Goal: Task Accomplishment & Management: Use online tool/utility

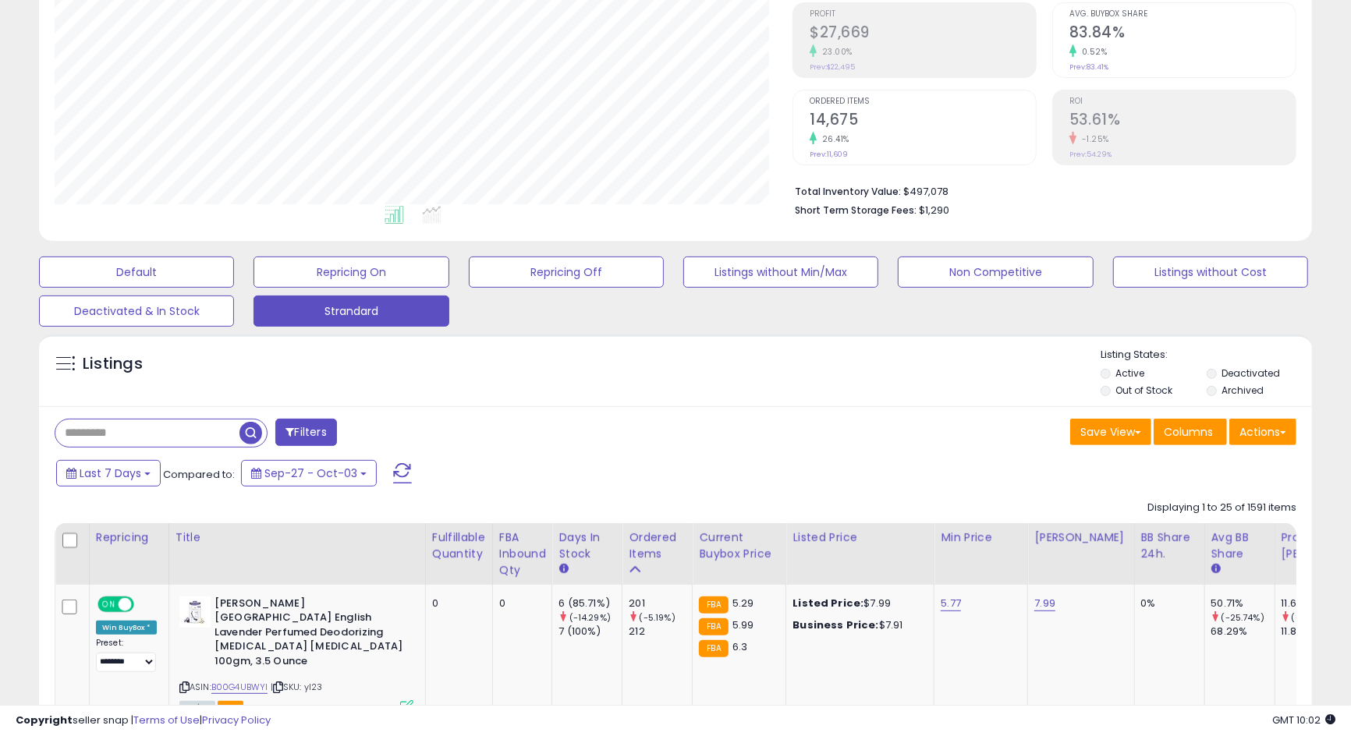
scroll to position [319, 737]
click at [650, 431] on div "Filters" at bounding box center [359, 434] width 632 height 31
click at [1263, 372] on label "Deactivated" at bounding box center [1250, 373] width 58 height 13
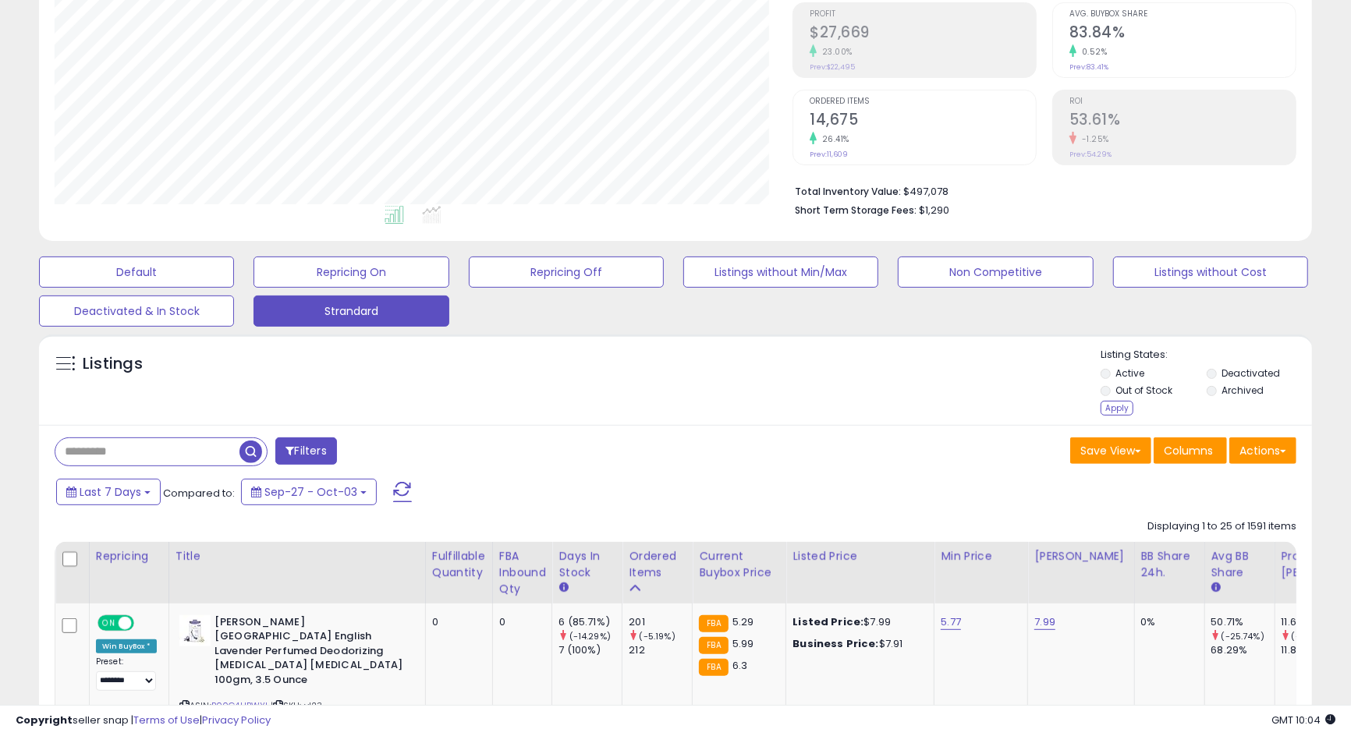
click at [1231, 388] on label "Archived" at bounding box center [1242, 390] width 42 height 13
click at [1116, 406] on div "Apply" at bounding box center [1116, 408] width 33 height 15
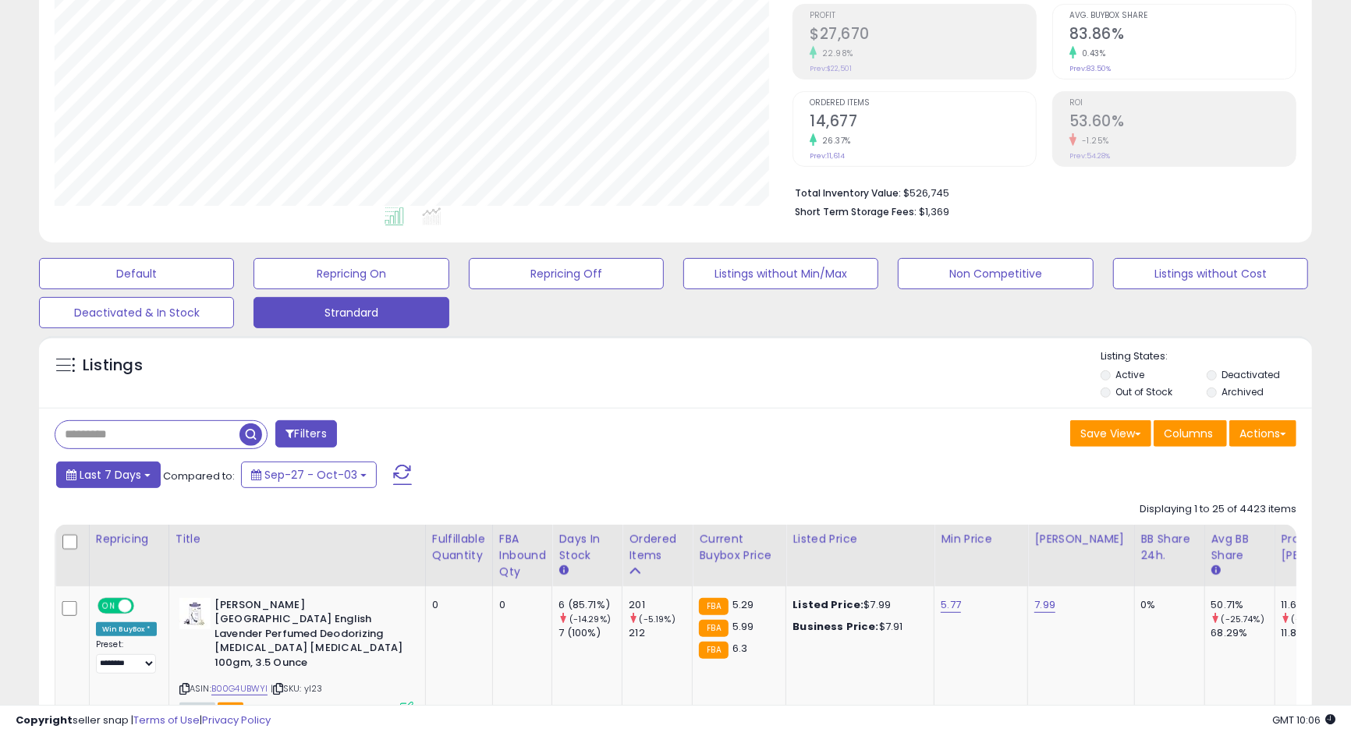
click at [119, 476] on span "Last 7 Days" at bounding box center [111, 475] width 62 height 16
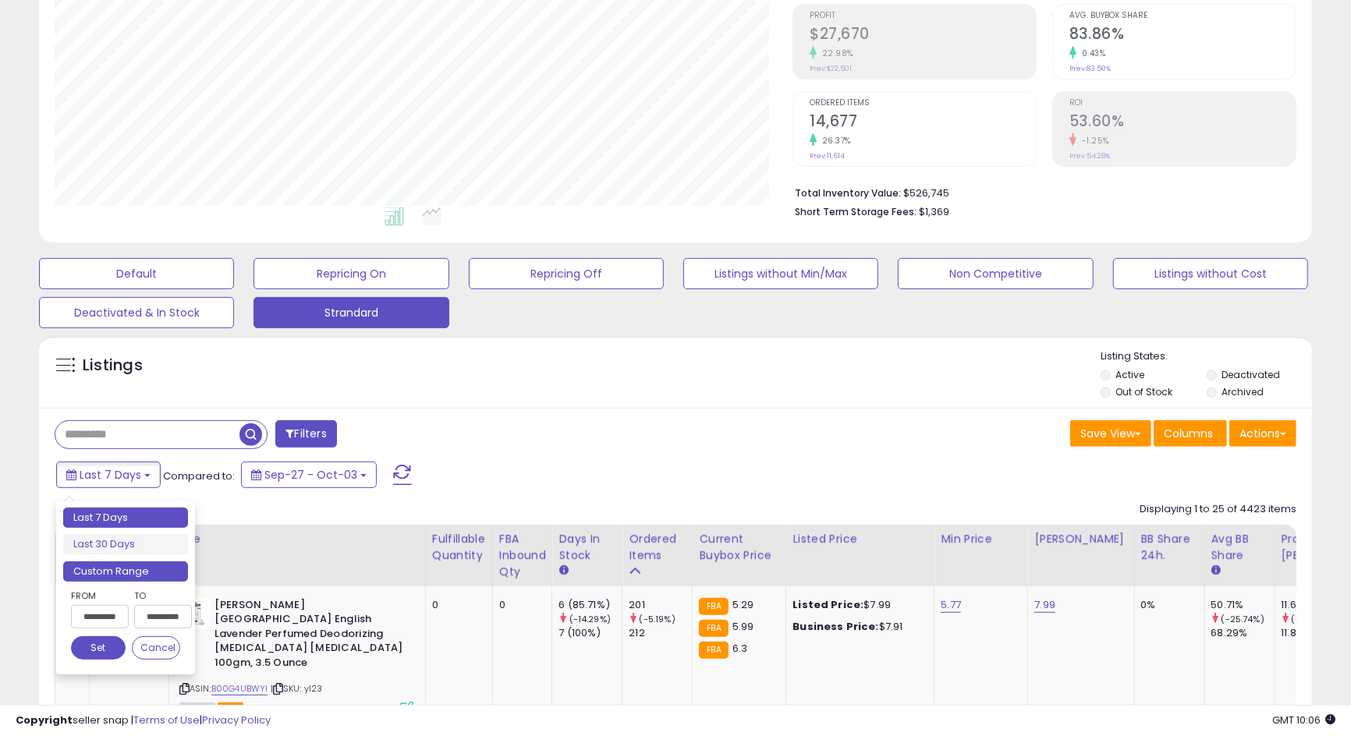
click at [127, 572] on li "Custom Range" at bounding box center [125, 571] width 125 height 21
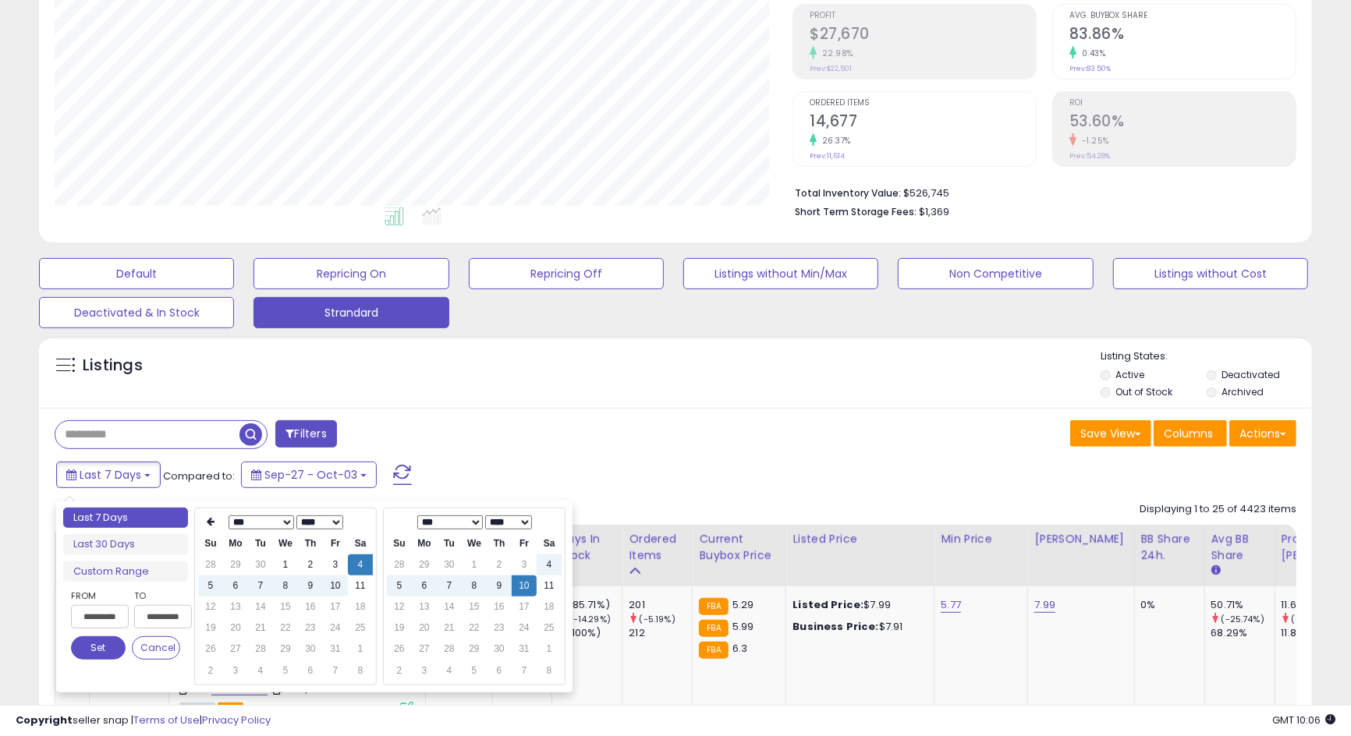
click at [326, 519] on select "**** **** **** **** **** **** **** **** **** **** **** **** **** **** **** ****…" at bounding box center [319, 522] width 47 height 14
click at [278, 522] on select "*** *** *** *** *** *** *** *** *** *** *** ***" at bounding box center [261, 522] width 66 height 14
click at [214, 586] on td "1" at bounding box center [210, 586] width 25 height 21
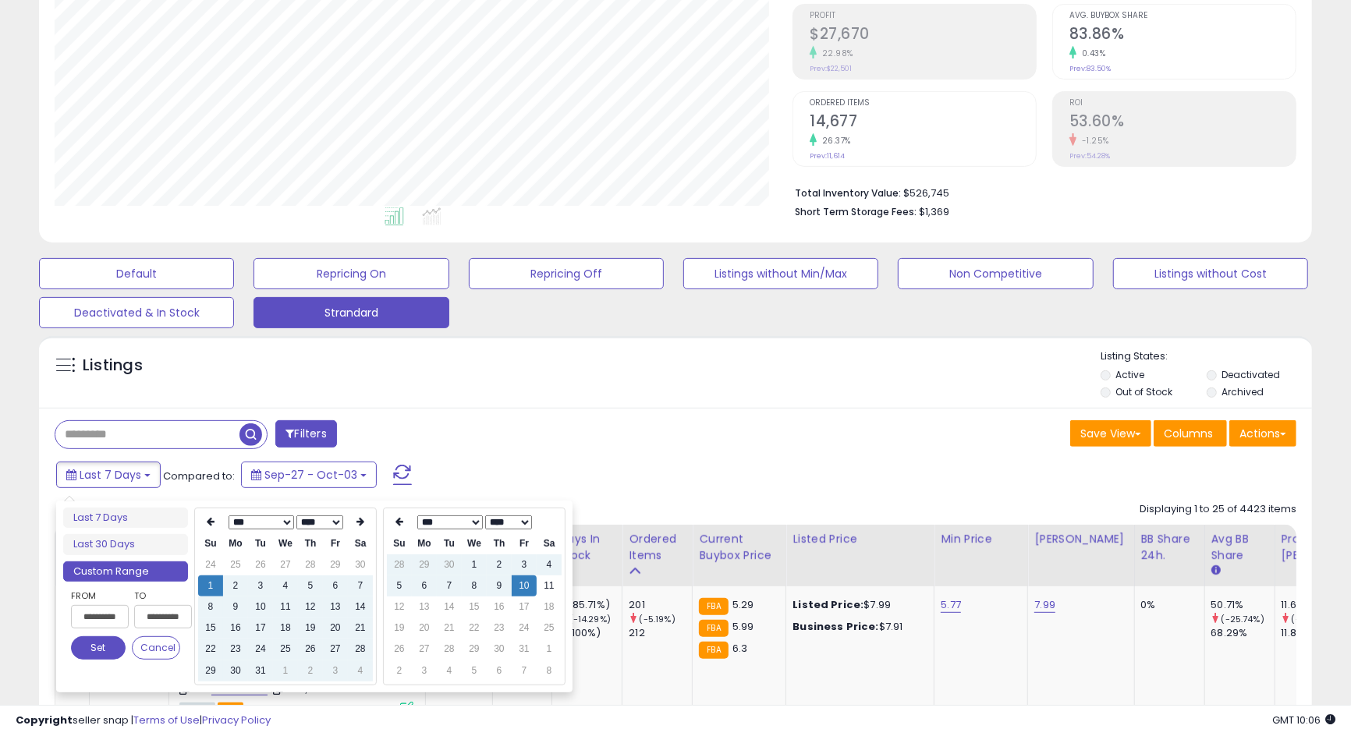
type input "**********"
click at [101, 653] on button "Set" at bounding box center [98, 647] width 55 height 23
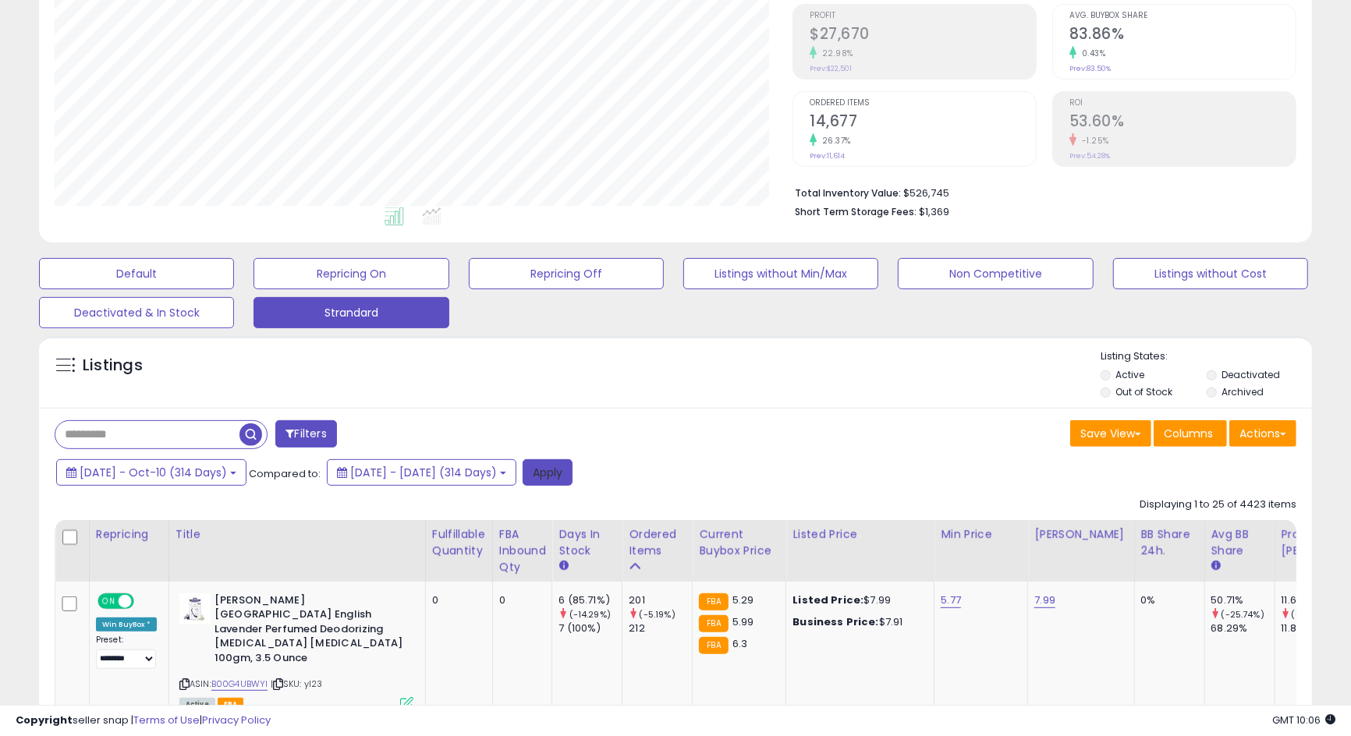
click at [572, 472] on button "Apply" at bounding box center [547, 472] width 50 height 27
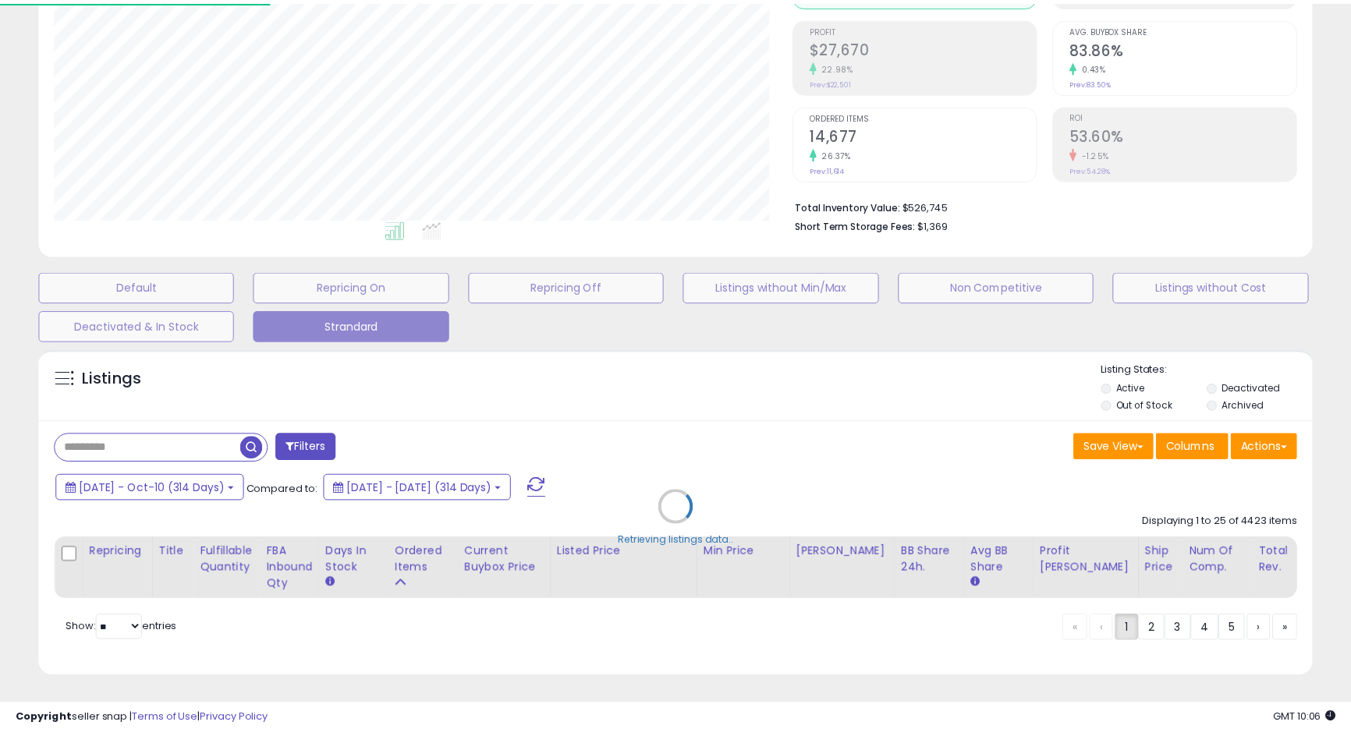
scroll to position [319, 746]
click at [824, 430] on div "Retrieving listings data.." at bounding box center [682, 519] width 1311 height 355
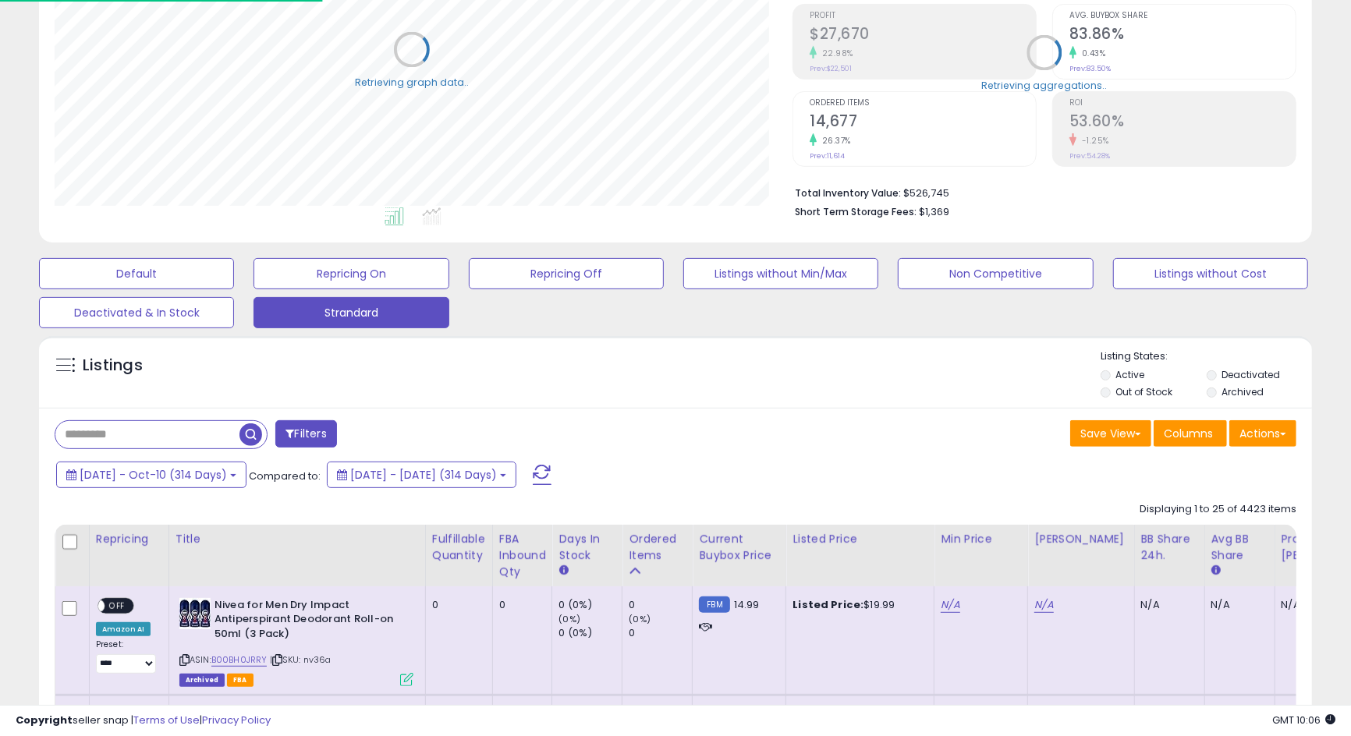
scroll to position [779503, 779085]
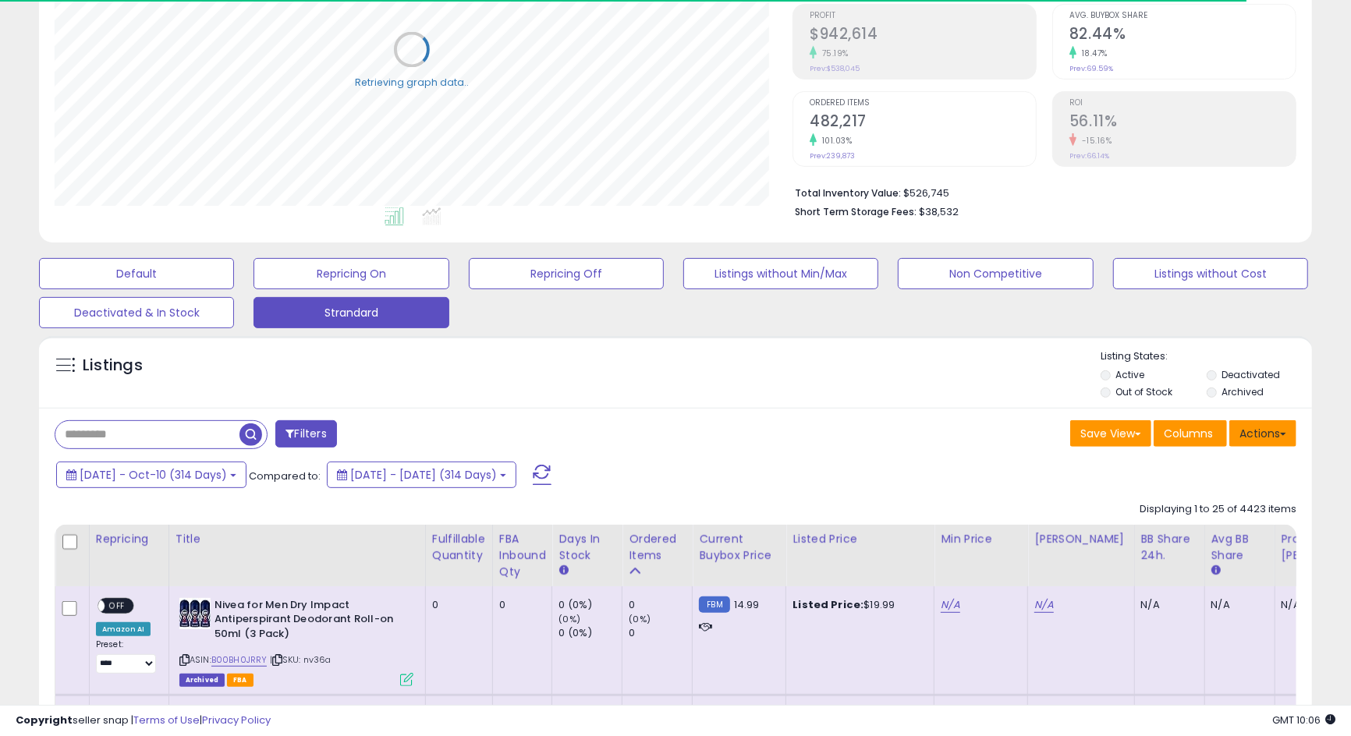
click at [1277, 427] on button "Actions" at bounding box center [1262, 433] width 67 height 27
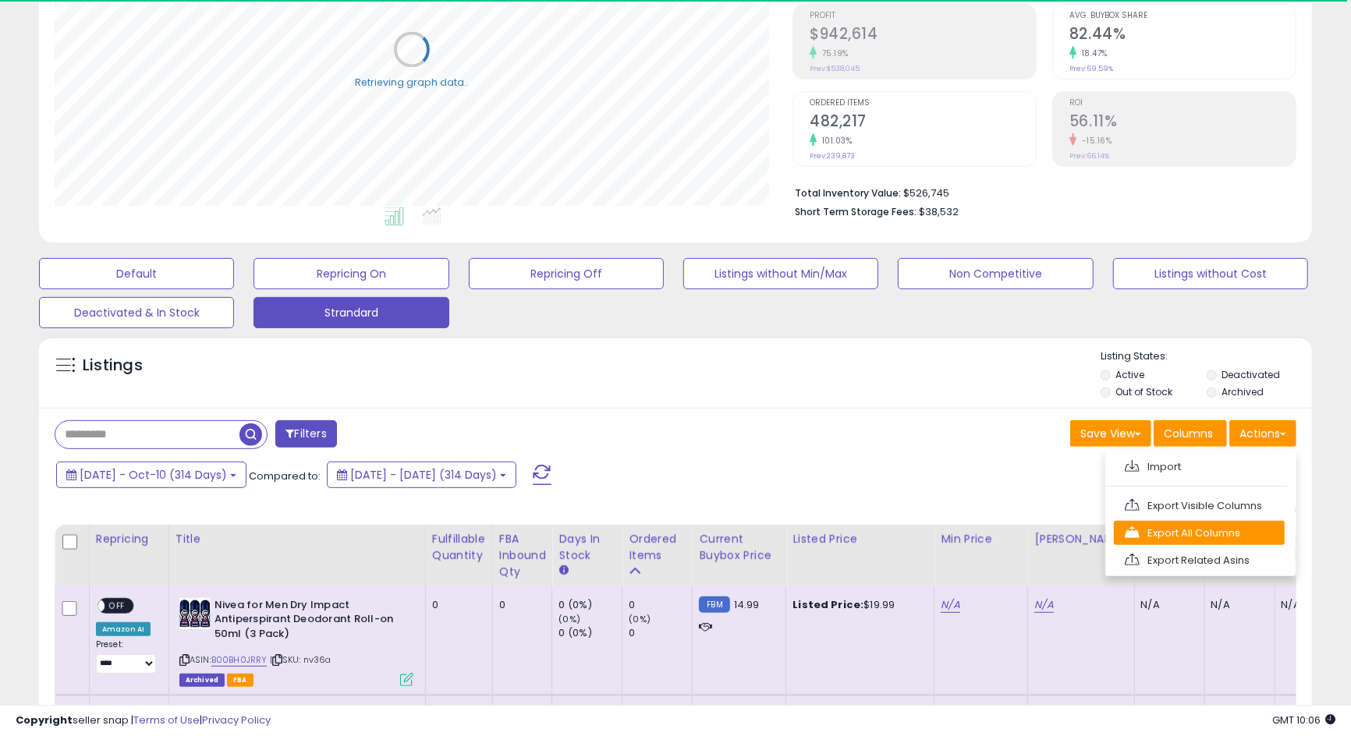
click at [1202, 537] on link "Export All Columns" at bounding box center [1199, 533] width 171 height 24
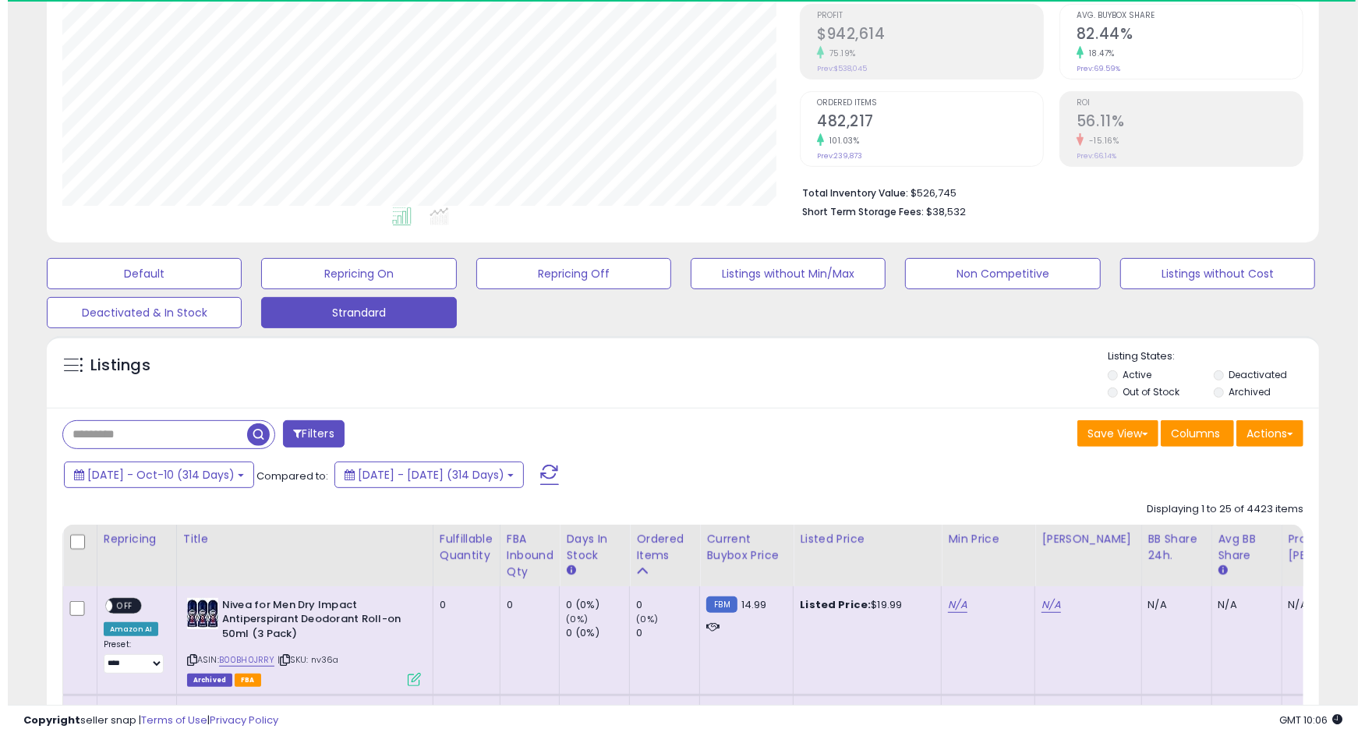
scroll to position [319, 737]
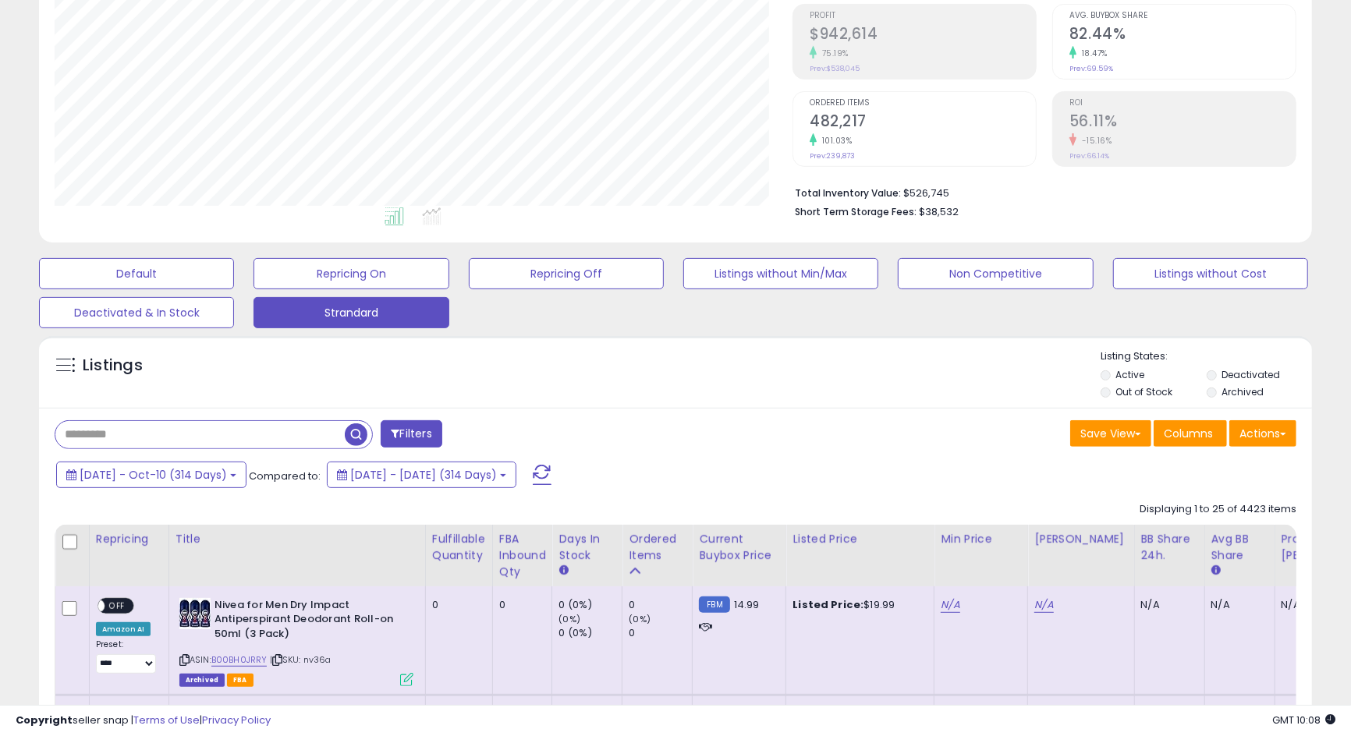
click at [166, 427] on input "text" at bounding box center [199, 434] width 289 height 27
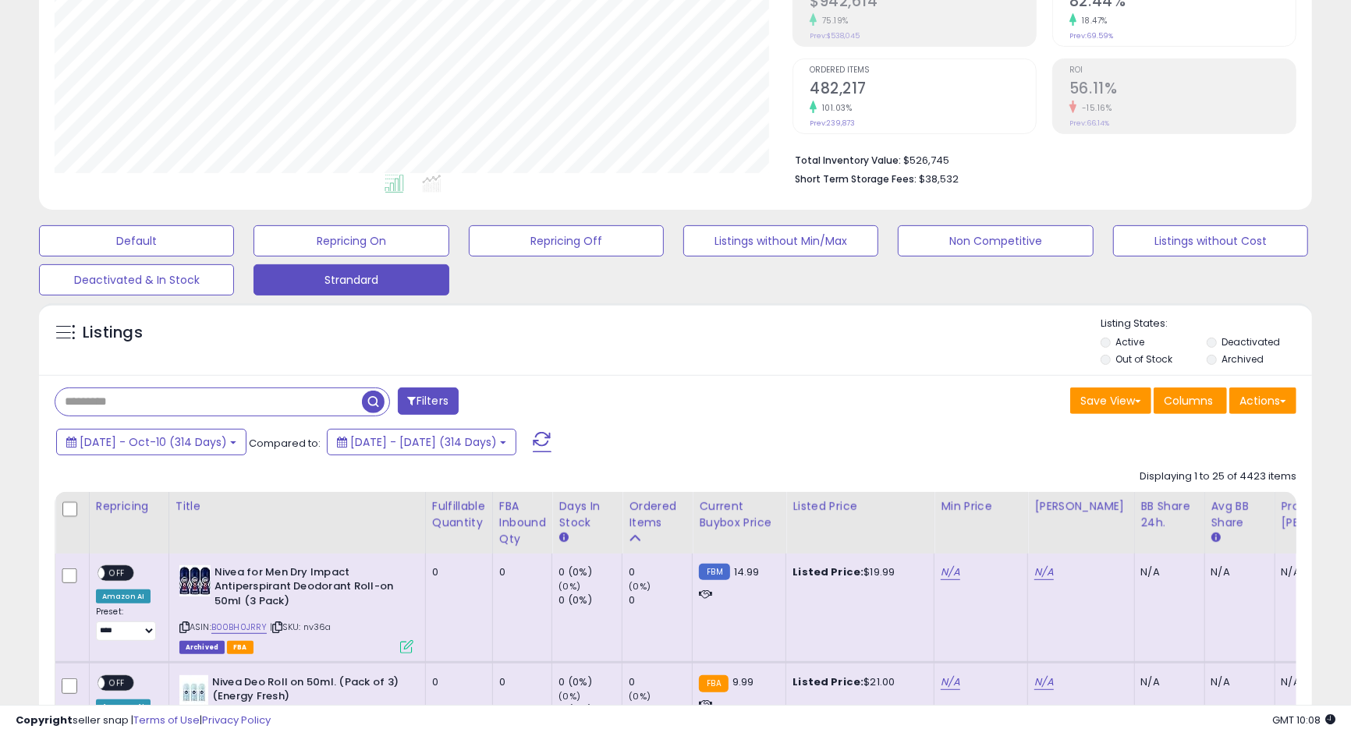
scroll to position [389, 0]
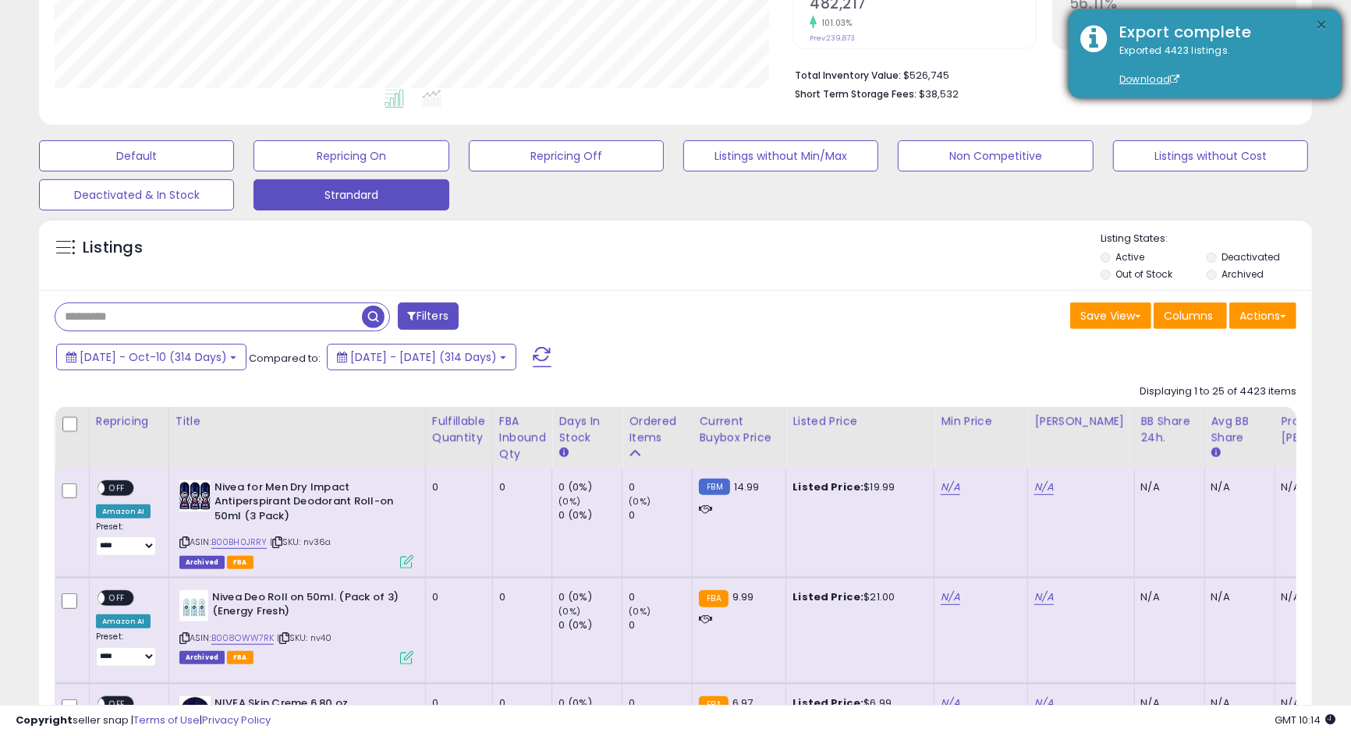
click at [1317, 23] on button "×" at bounding box center [1322, 25] width 12 height 19
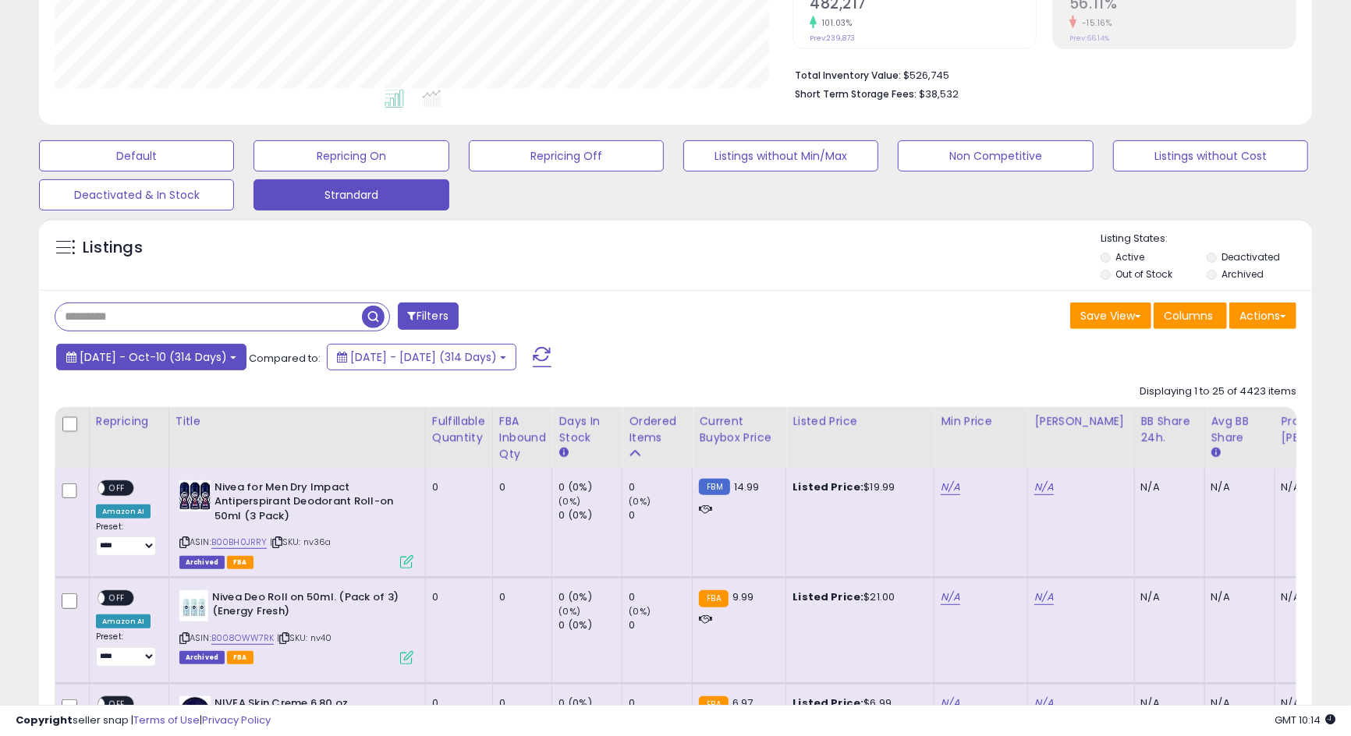
click at [172, 349] on span "[DATE] - Oct-10 (314 Days)" at bounding box center [153, 357] width 147 height 16
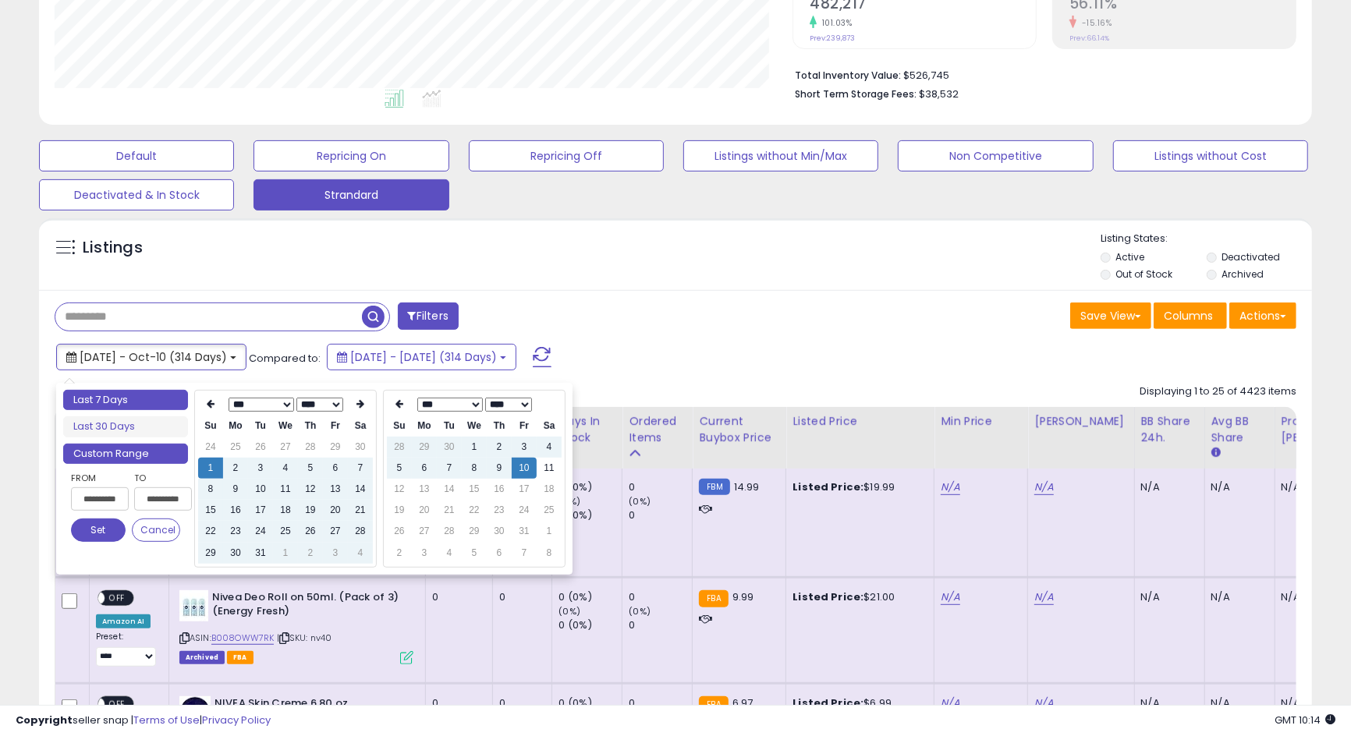
type input "**********"
click at [148, 408] on li "Last 7 Days" at bounding box center [125, 400] width 125 height 21
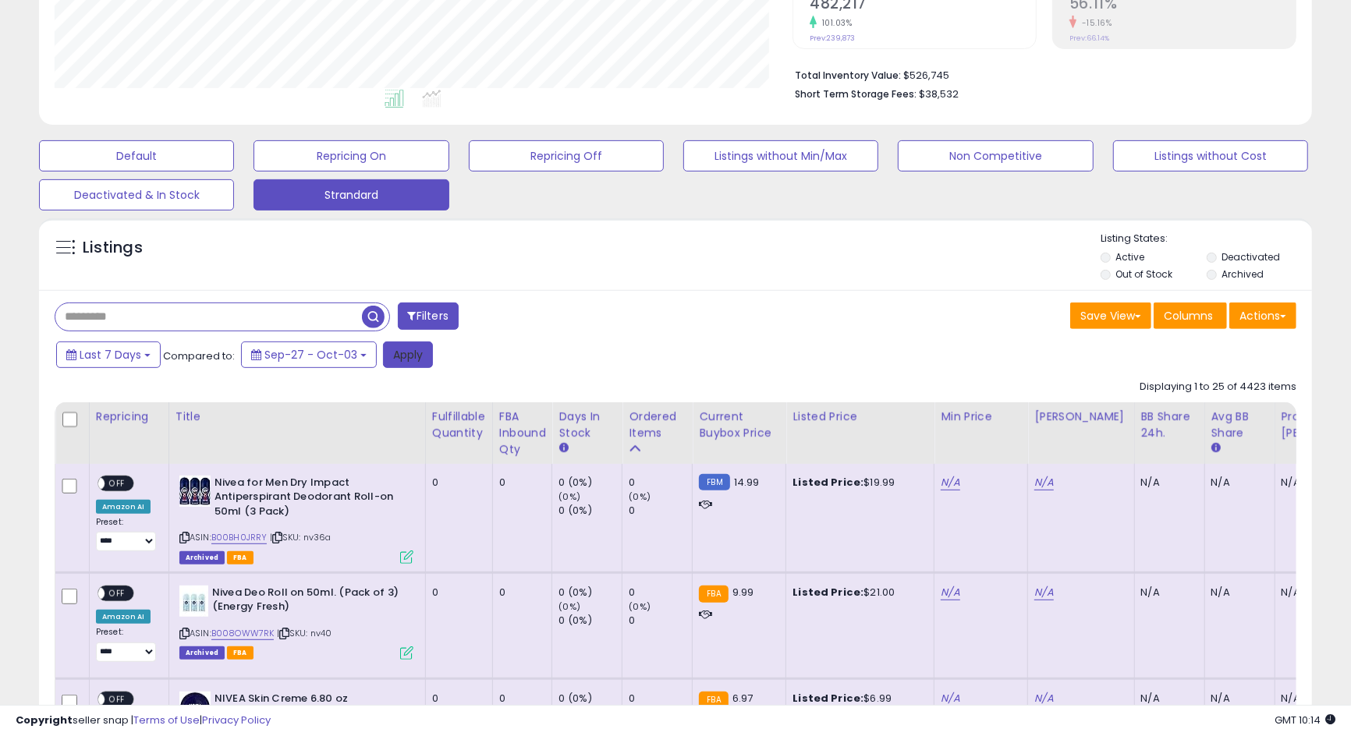
click at [421, 353] on button "Apply" at bounding box center [408, 355] width 50 height 27
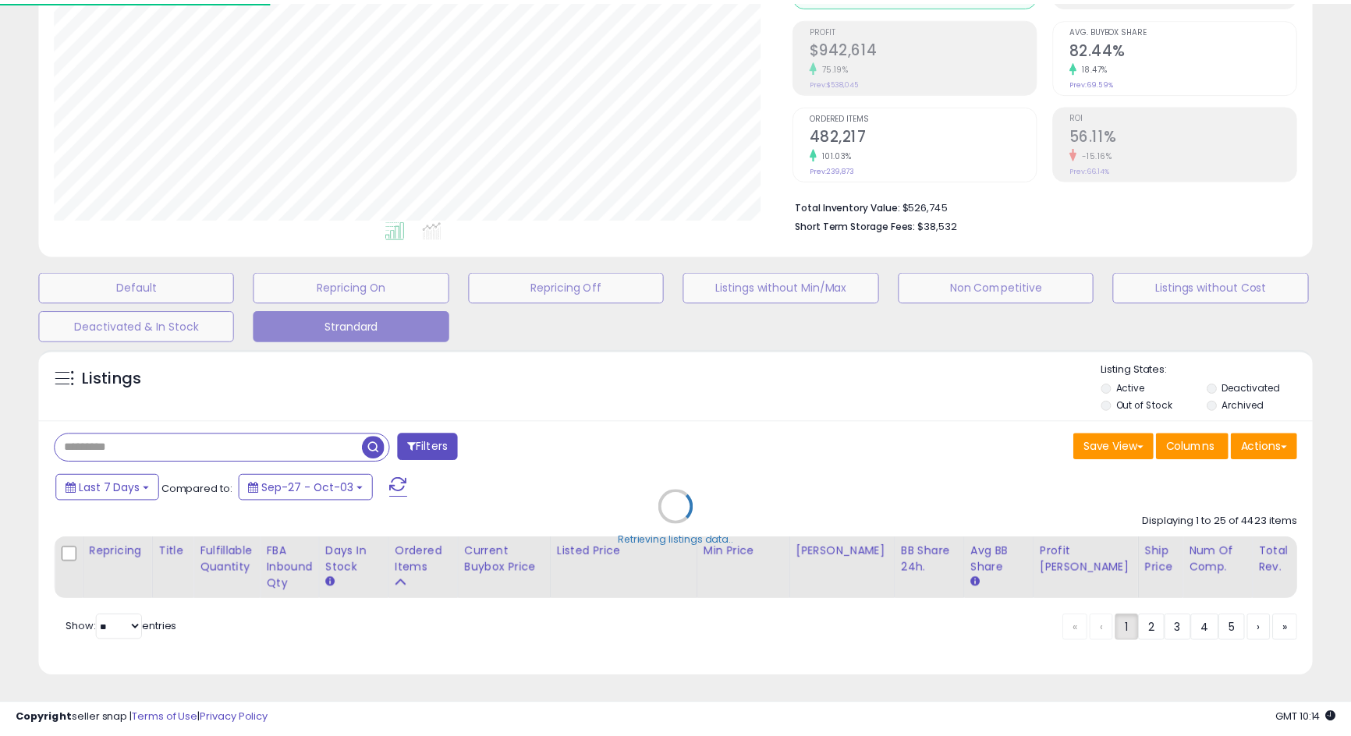
scroll to position [319, 746]
click at [1256, 370] on div "Retrieving listings data.." at bounding box center [682, 519] width 1311 height 355
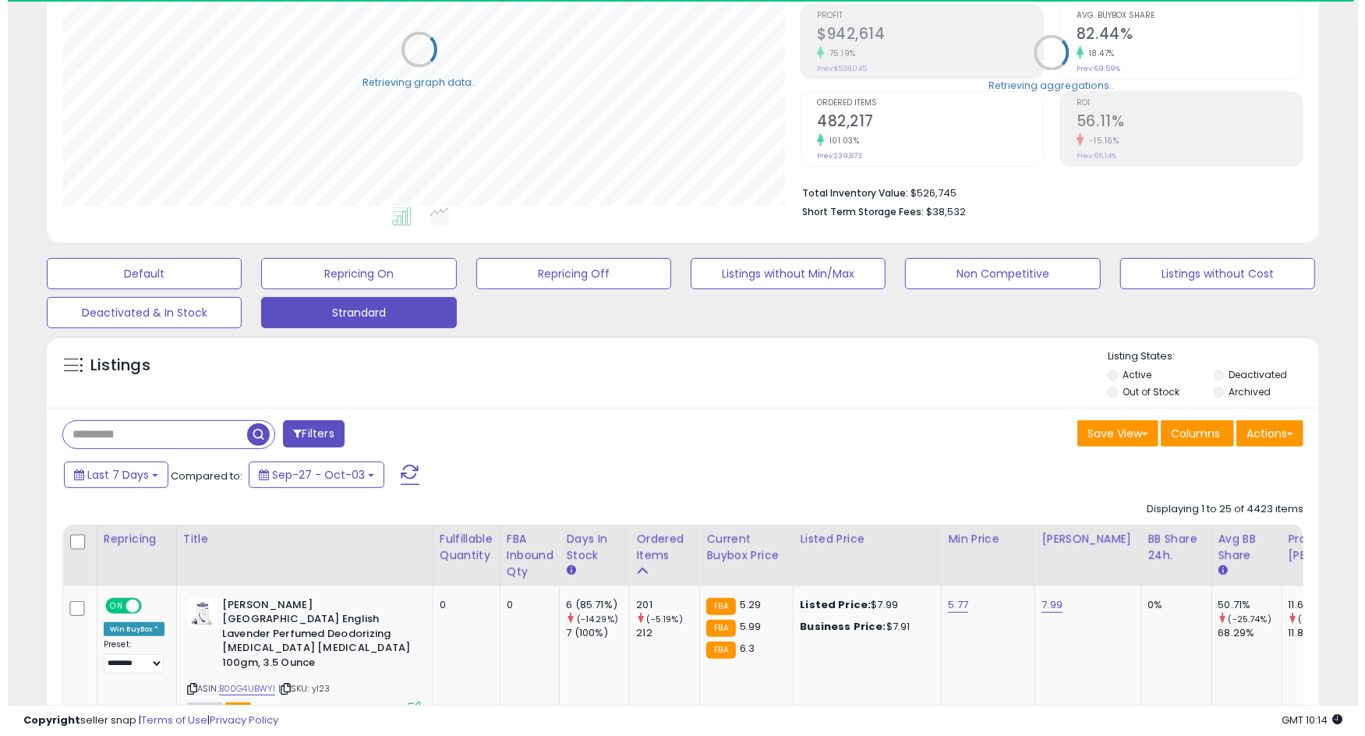
scroll to position [779503, 779085]
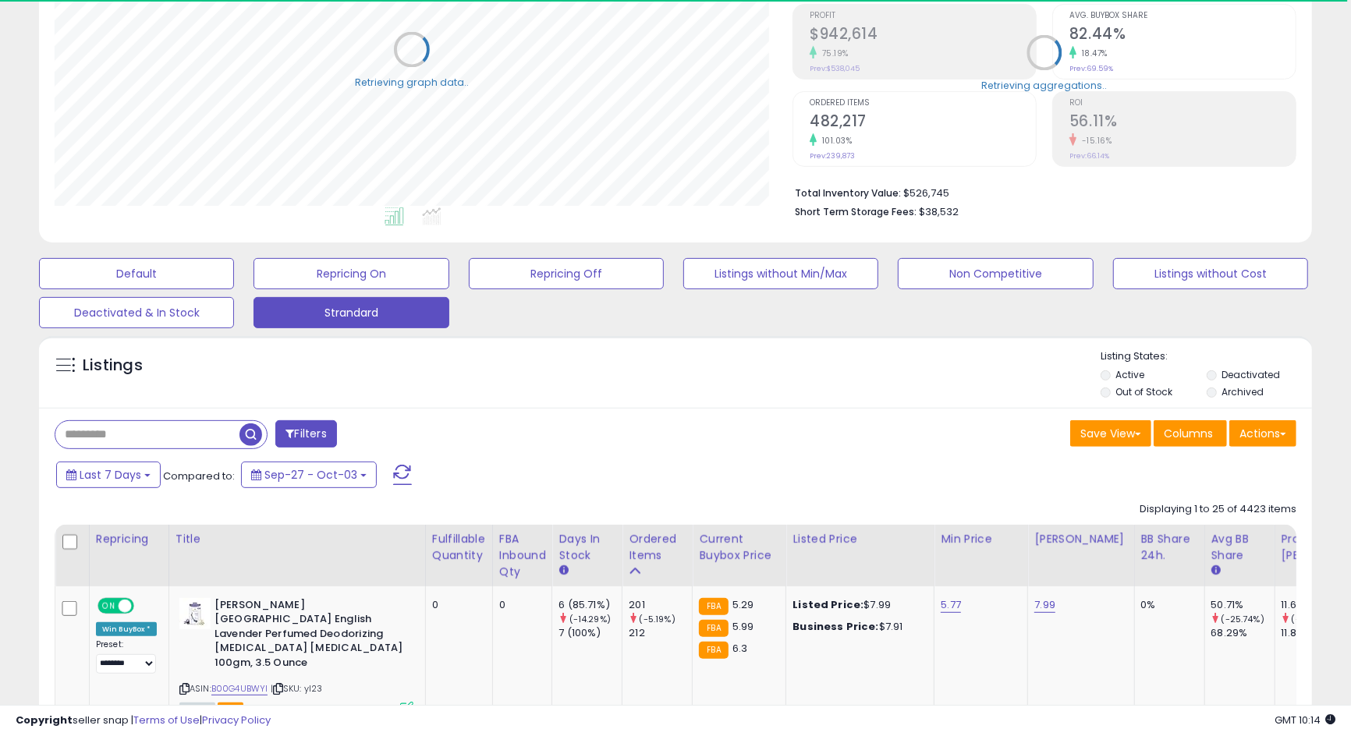
click at [1252, 393] on label "Archived" at bounding box center [1242, 391] width 42 height 13
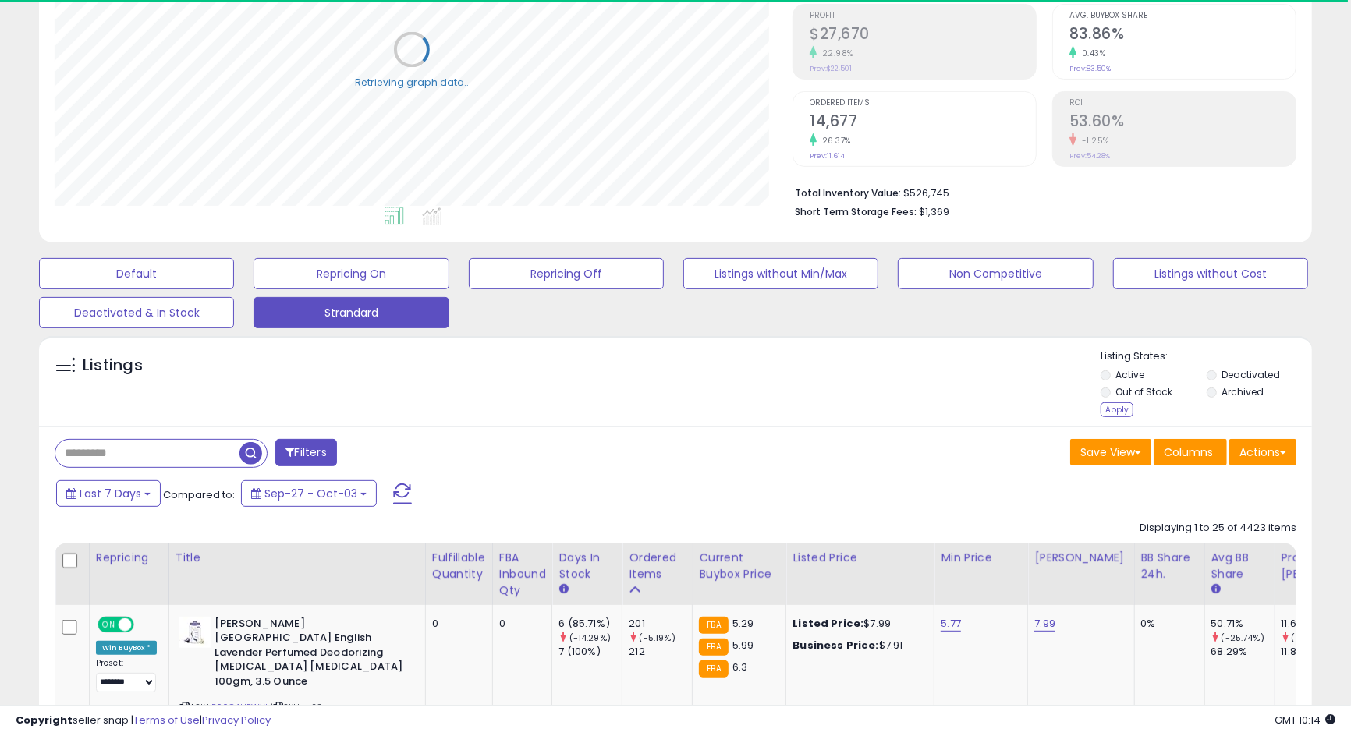
click at [1259, 374] on label "Deactivated" at bounding box center [1250, 374] width 58 height 13
click at [1125, 411] on div "Apply" at bounding box center [1116, 409] width 33 height 15
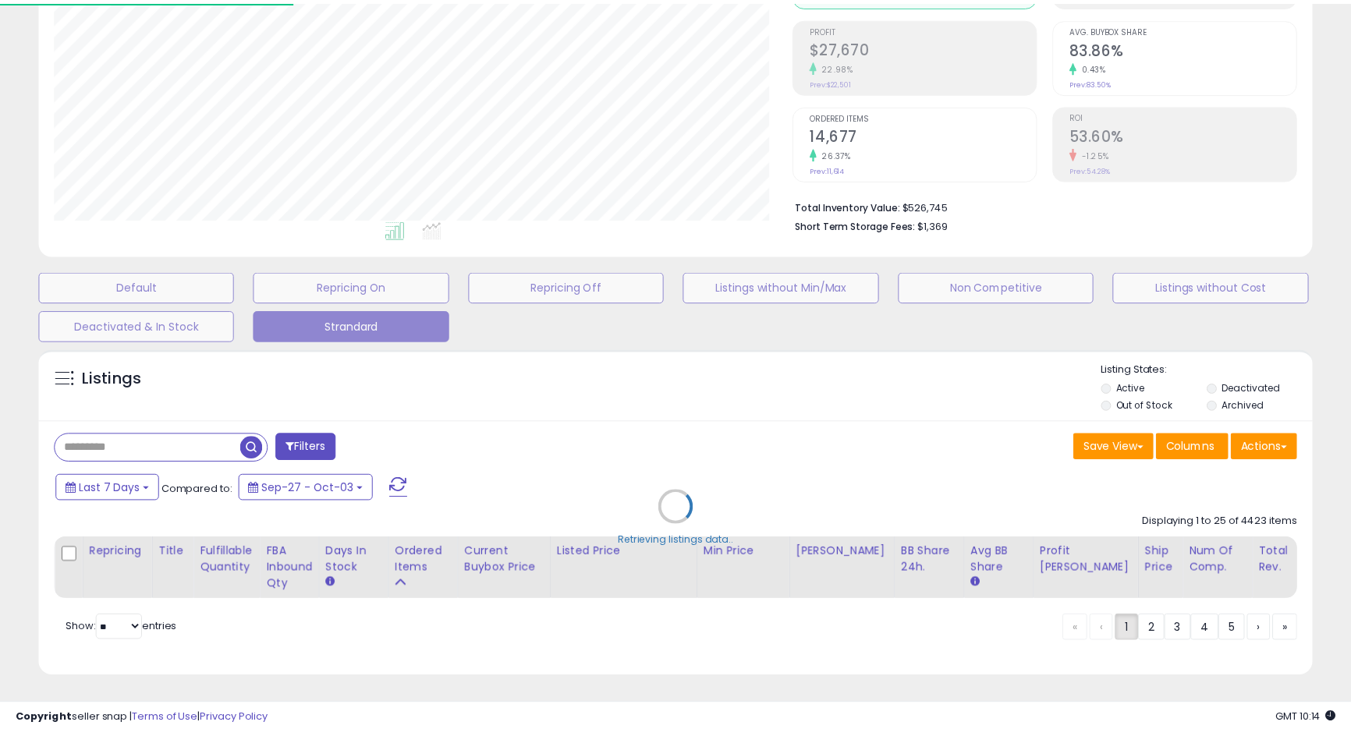
scroll to position [319, 746]
click at [892, 416] on div "Retrieving listings data.." at bounding box center [682, 519] width 1311 height 355
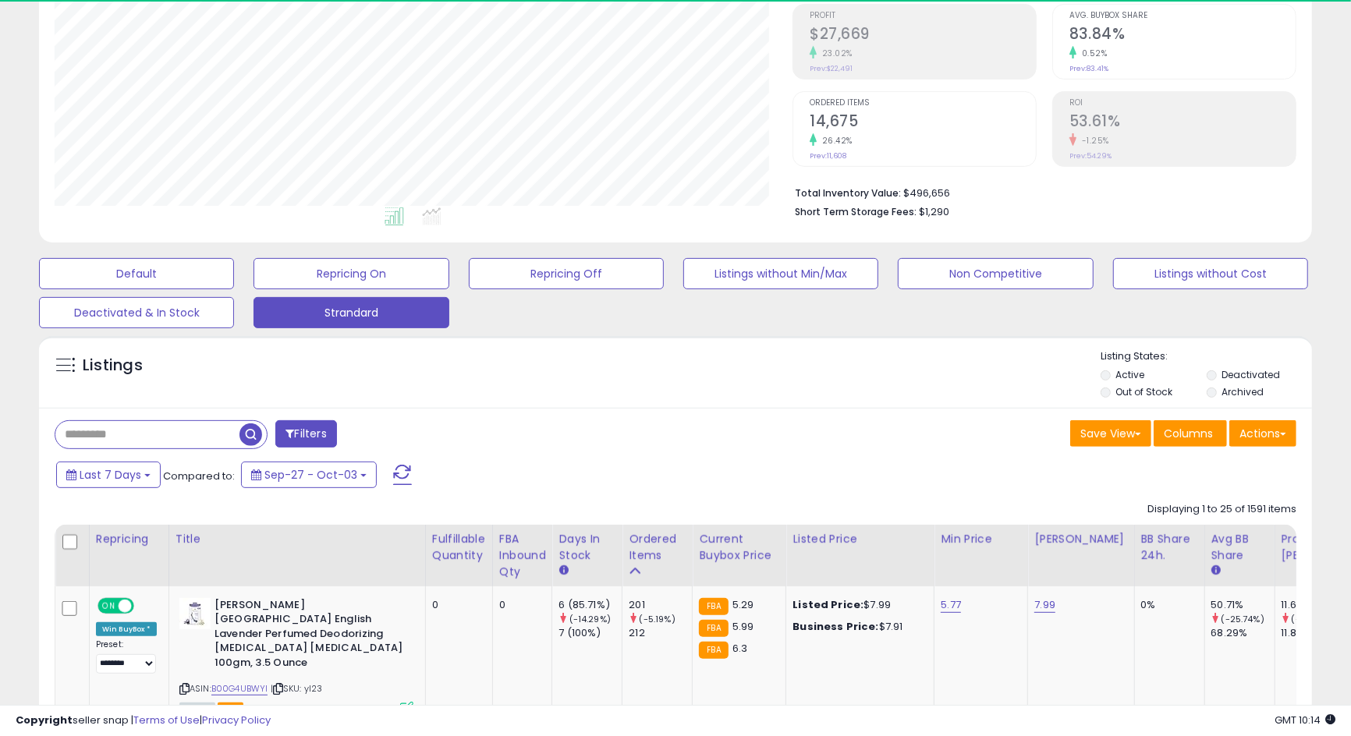
scroll to position [319, 737]
